Goal: Task Accomplishment & Management: Use online tool/utility

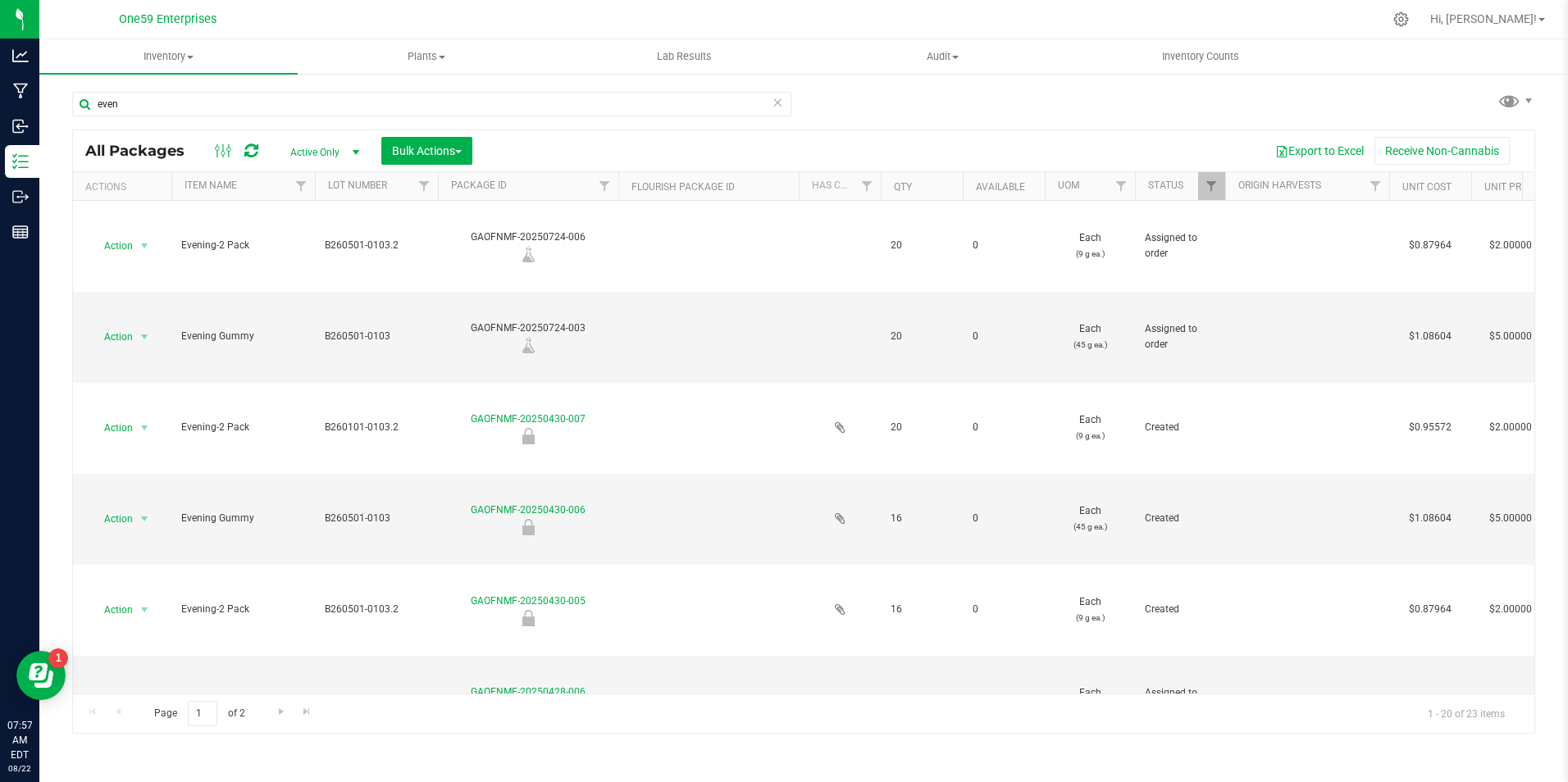
scroll to position [492, 0]
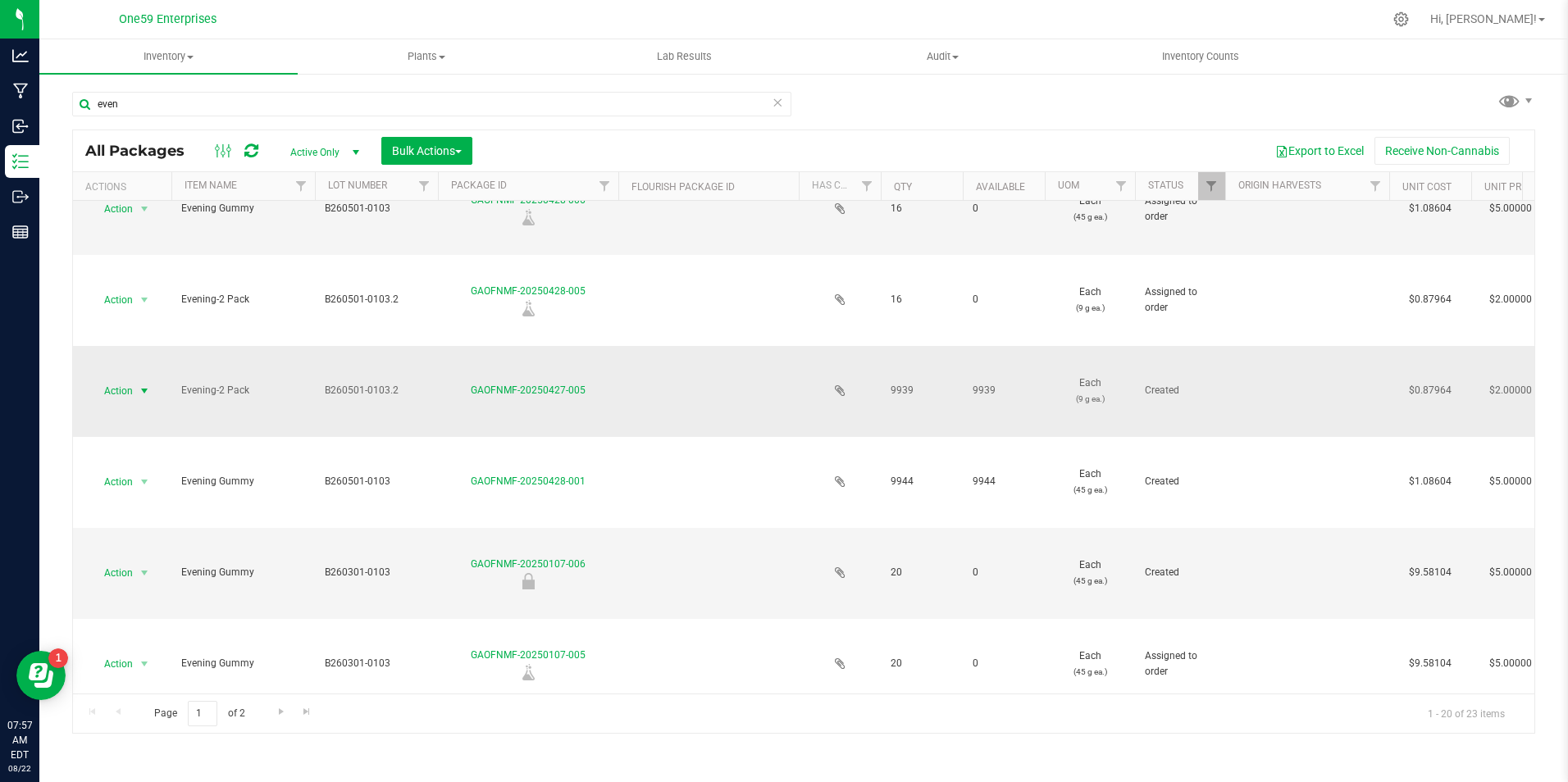
click at [138, 394] on span "select" at bounding box center [144, 390] width 13 height 13
click at [165, 587] on li "Print package label" at bounding box center [142, 599] width 103 height 45
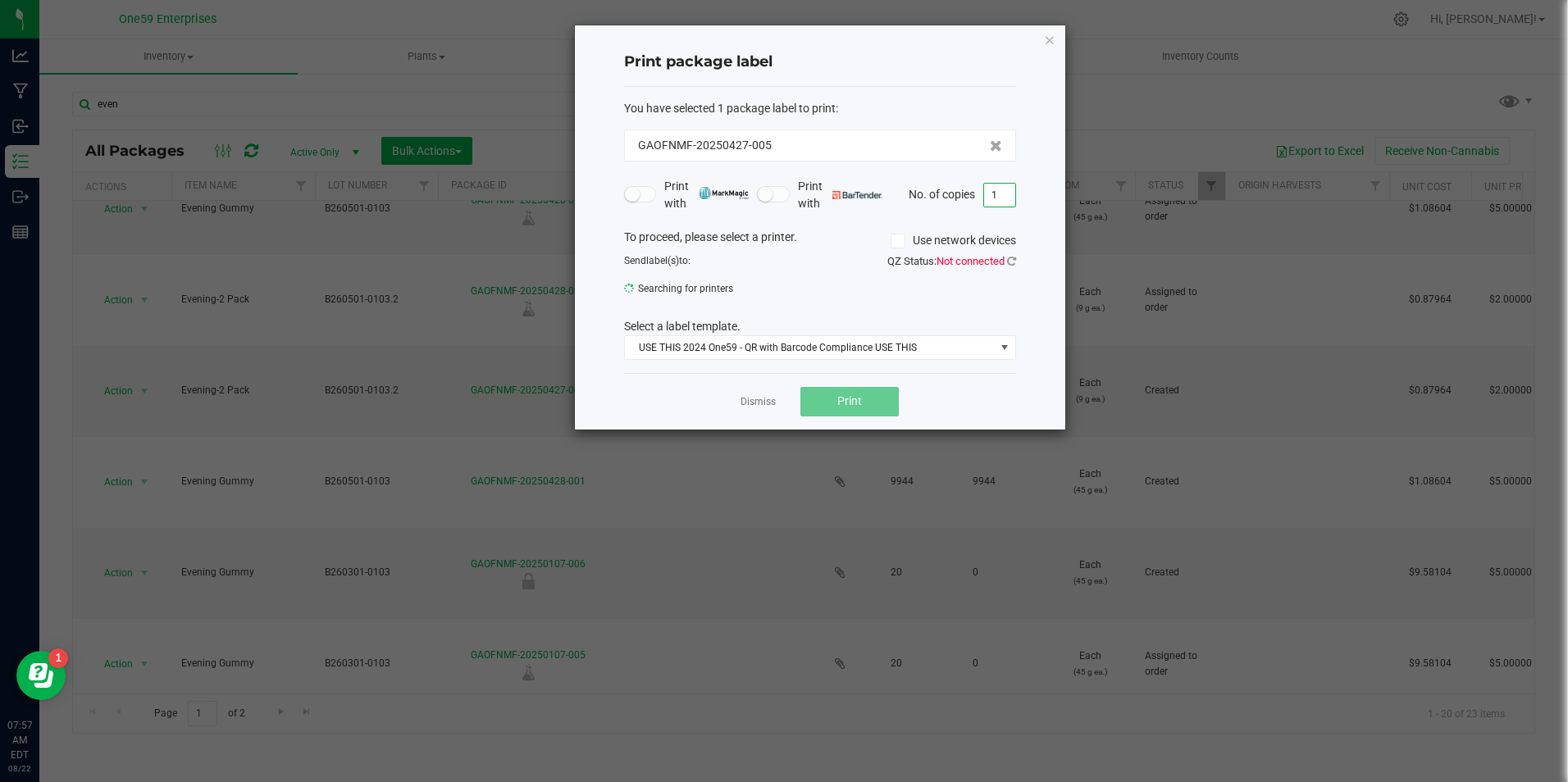
click at [997, 193] on input "1" at bounding box center [999, 195] width 31 height 23
type input "1,500"
click at [838, 397] on span "Print" at bounding box center [849, 401] width 25 height 13
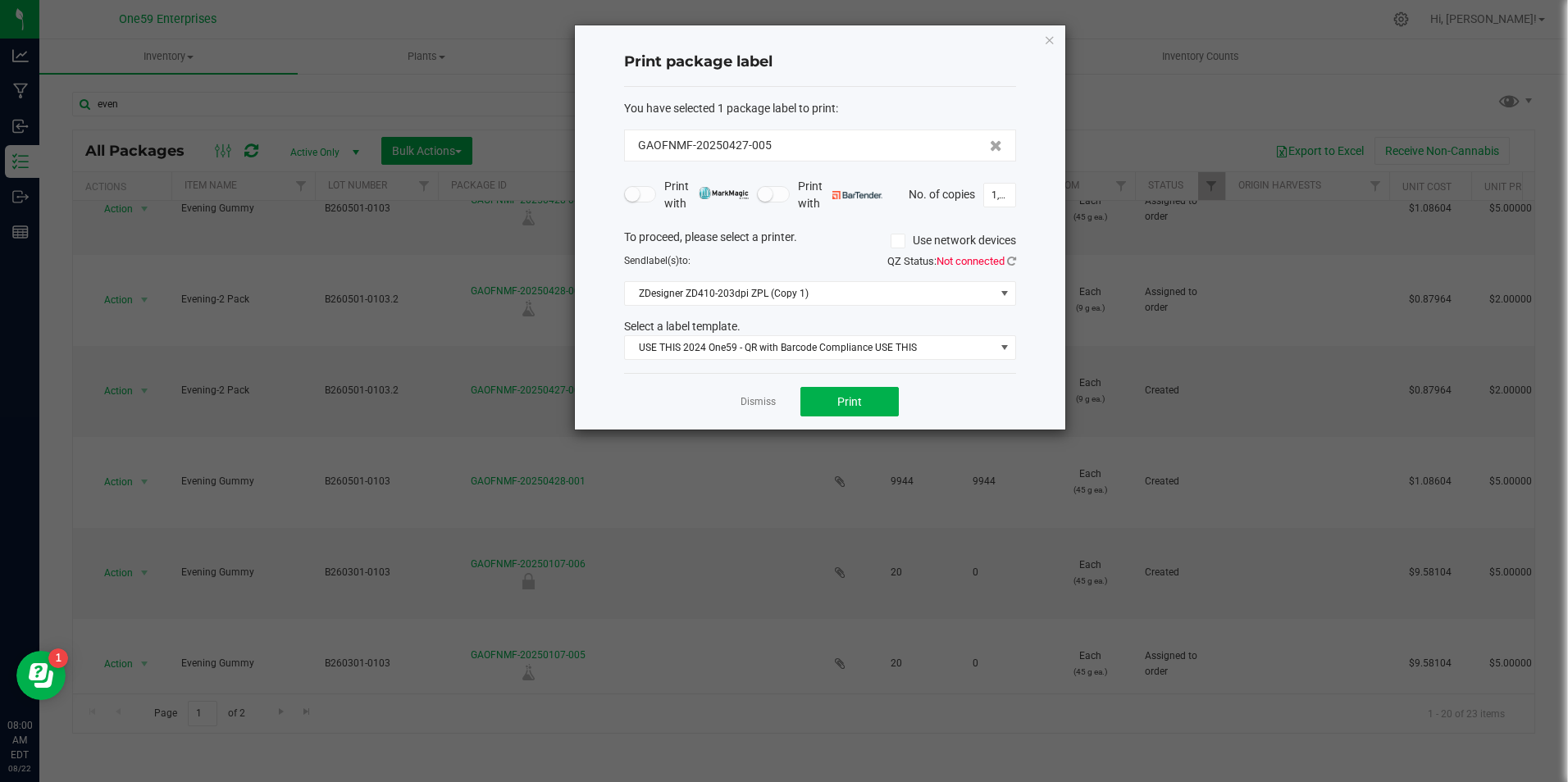
click at [787, 399] on div "Dismiss Print" at bounding box center [819, 401] width 392 height 57
click at [756, 405] on link "Dismiss" at bounding box center [758, 402] width 35 height 14
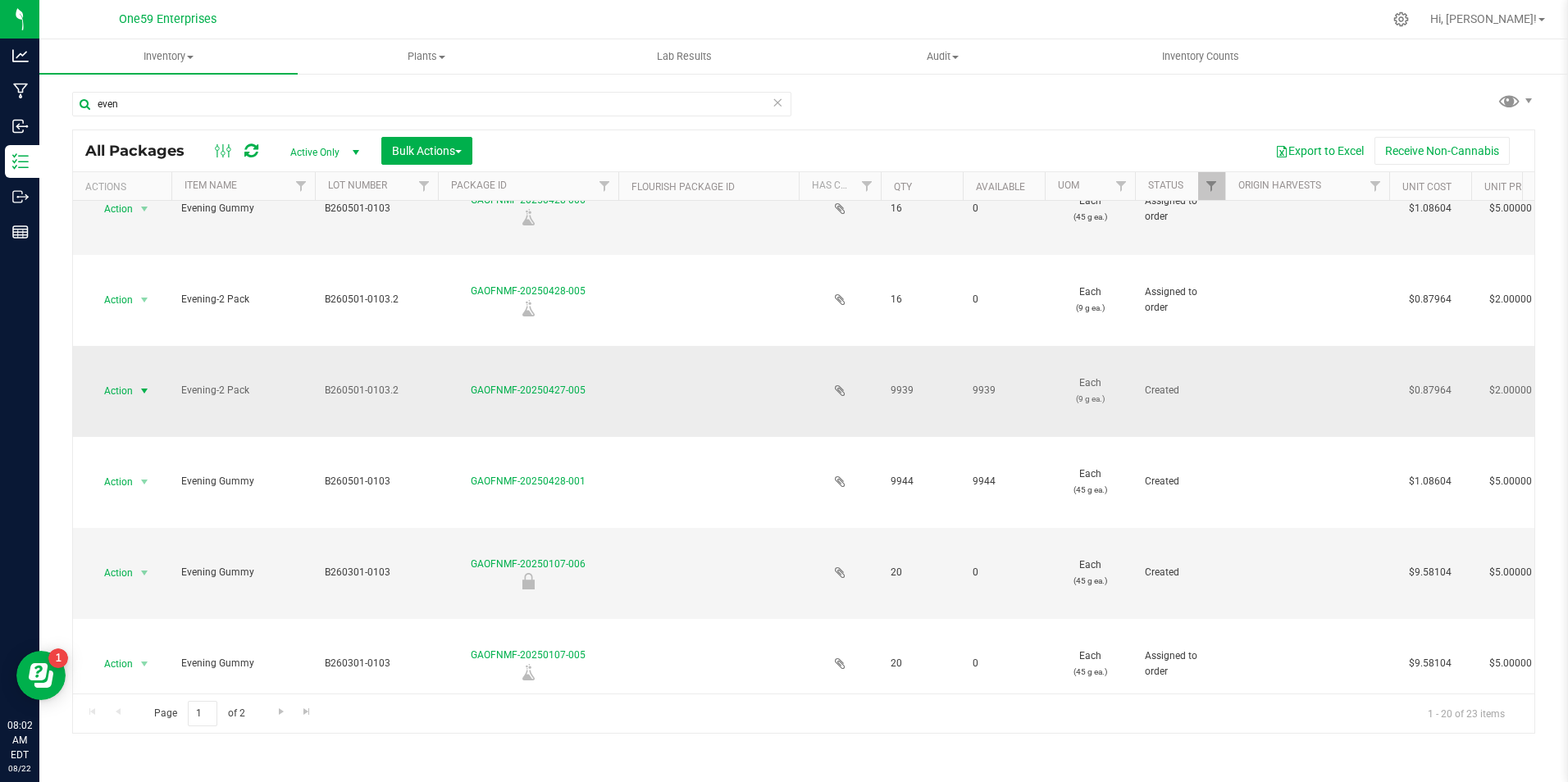
click at [121, 389] on span "Action" at bounding box center [111, 391] width 44 height 23
click at [155, 581] on li "Print package label" at bounding box center [142, 599] width 103 height 45
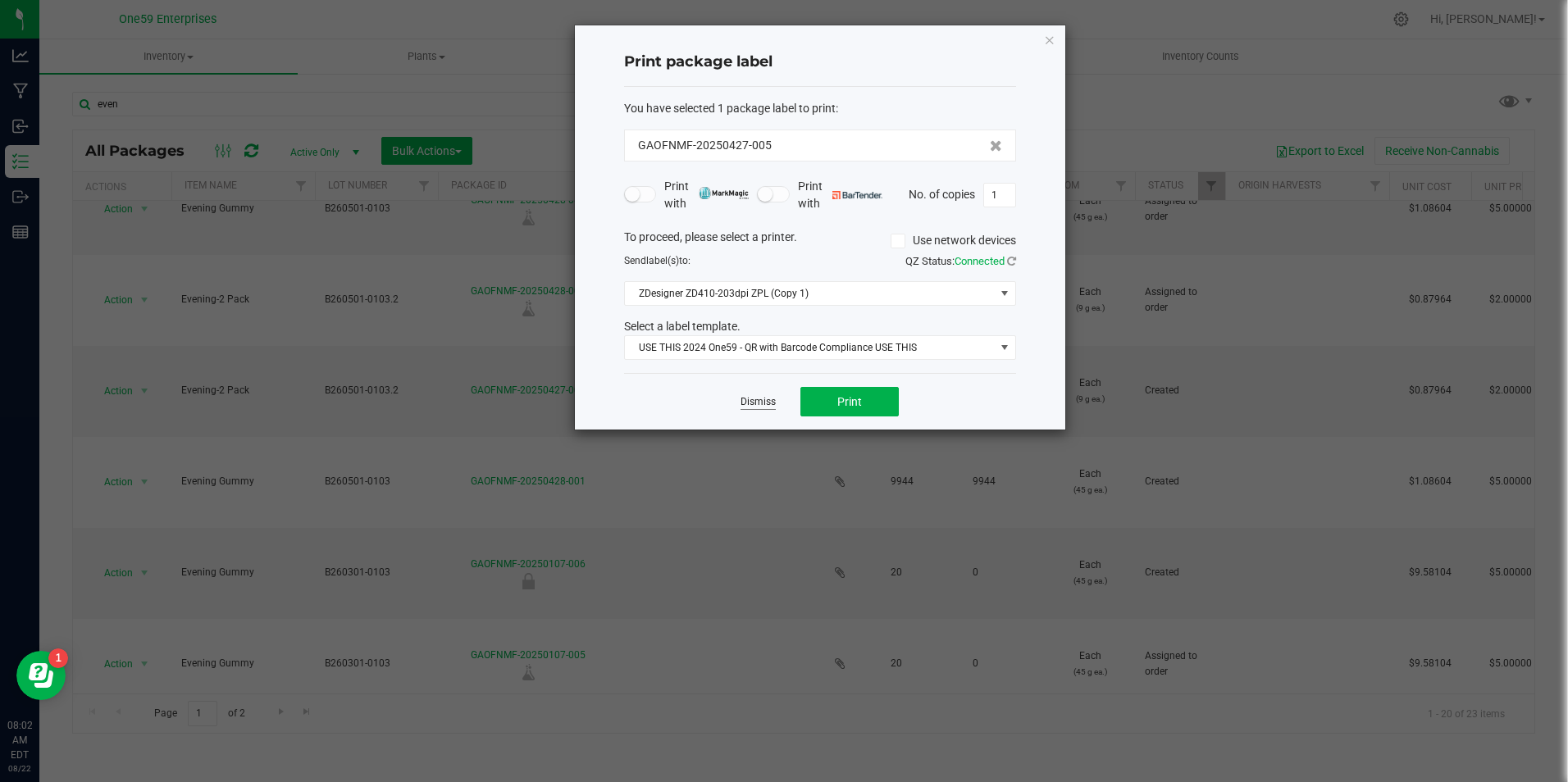
click at [751, 400] on link "Dismiss" at bounding box center [758, 402] width 35 height 14
